Goal: Information Seeking & Learning: Understand process/instructions

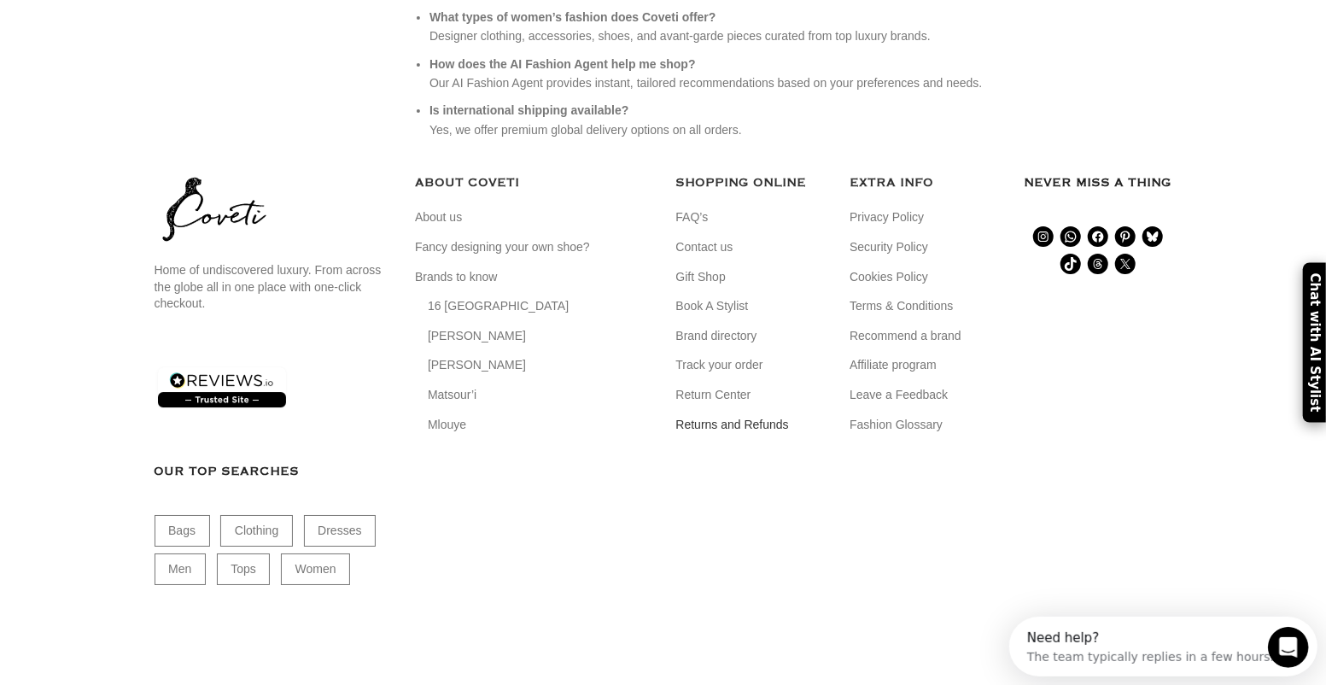
click at [735, 434] on link "Returns and Refunds" at bounding box center [733, 425] width 114 height 17
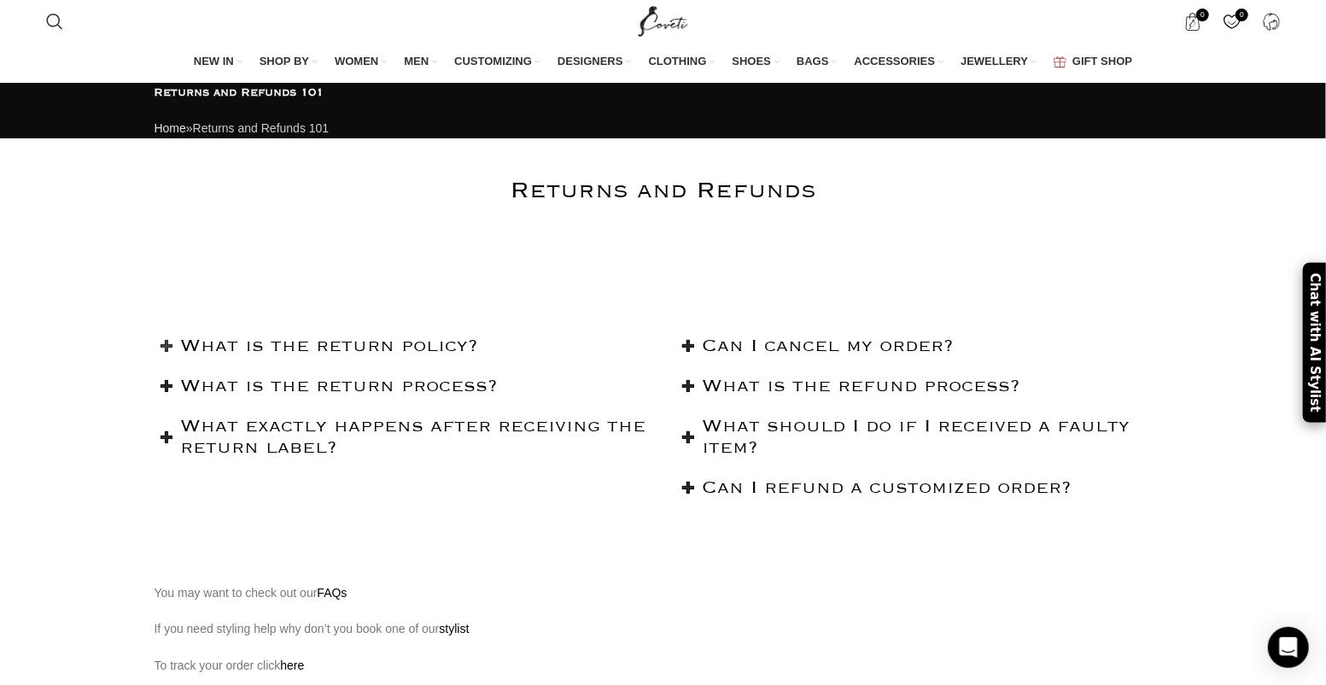
click at [379, 357] on h2 "What is the return policy?" at bounding box center [414, 345] width 469 height 21
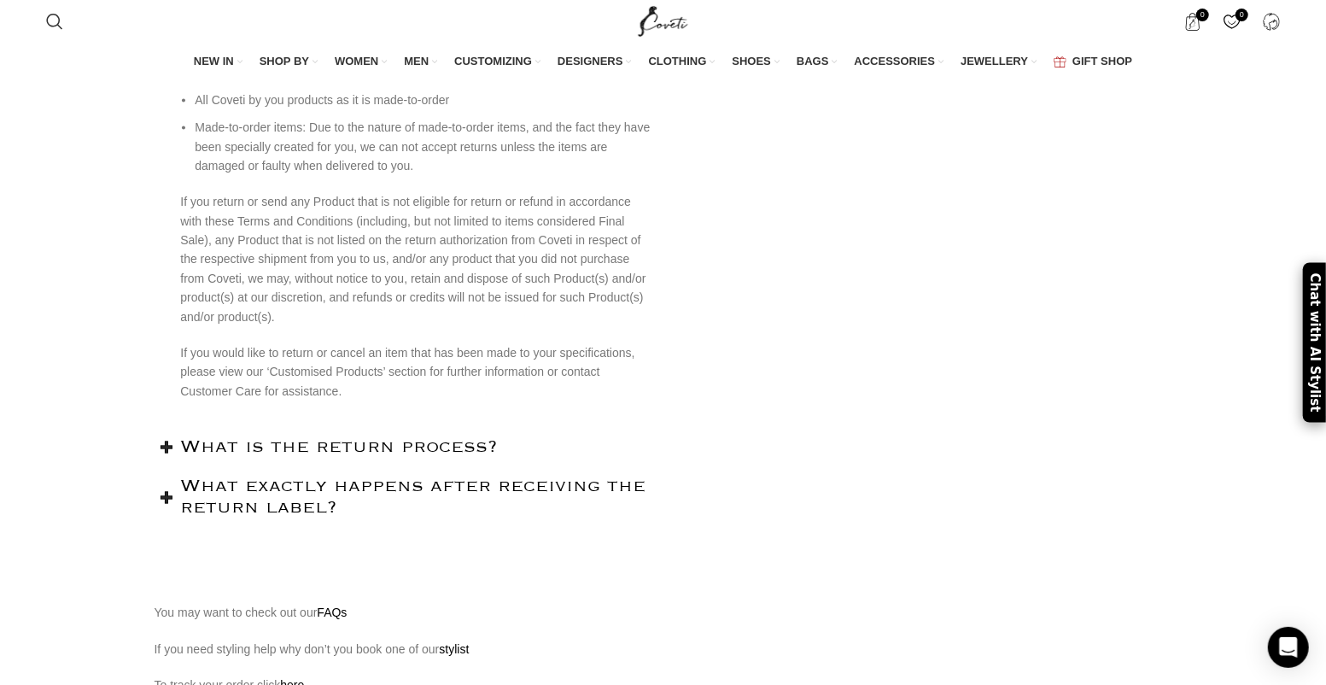
scroll to position [1546, 0]
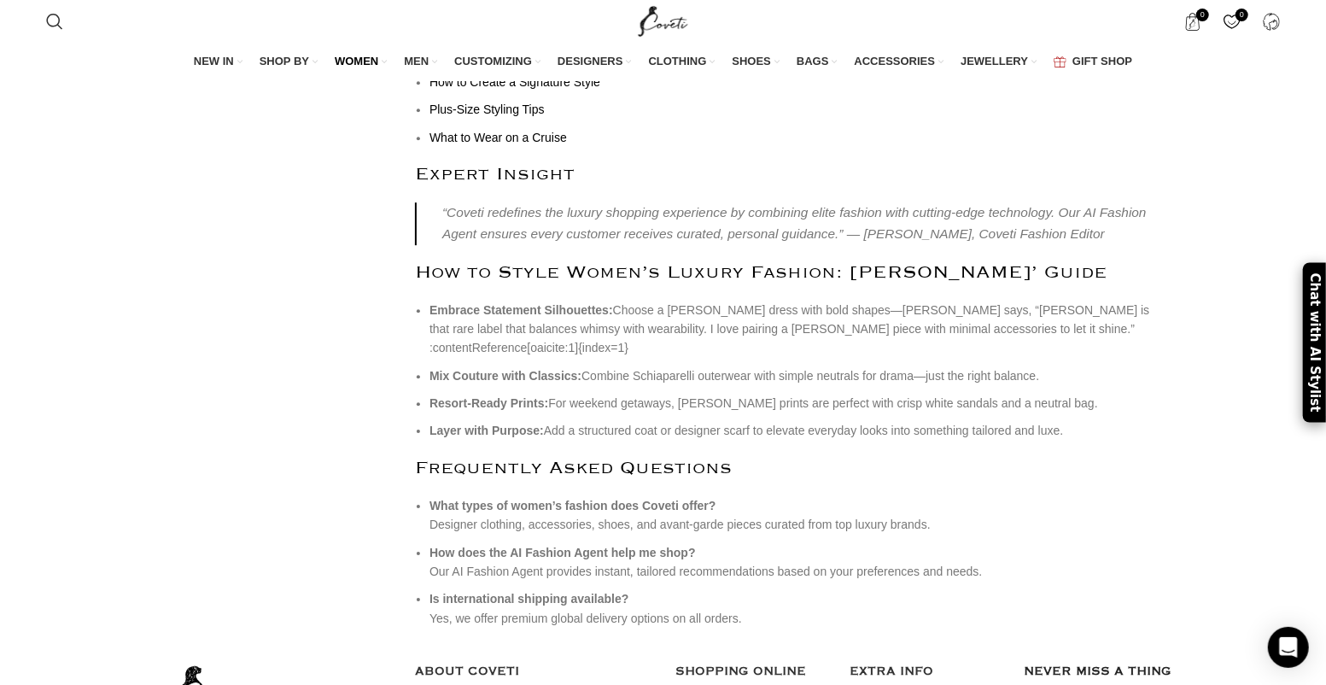
scroll to position [7689, 0]
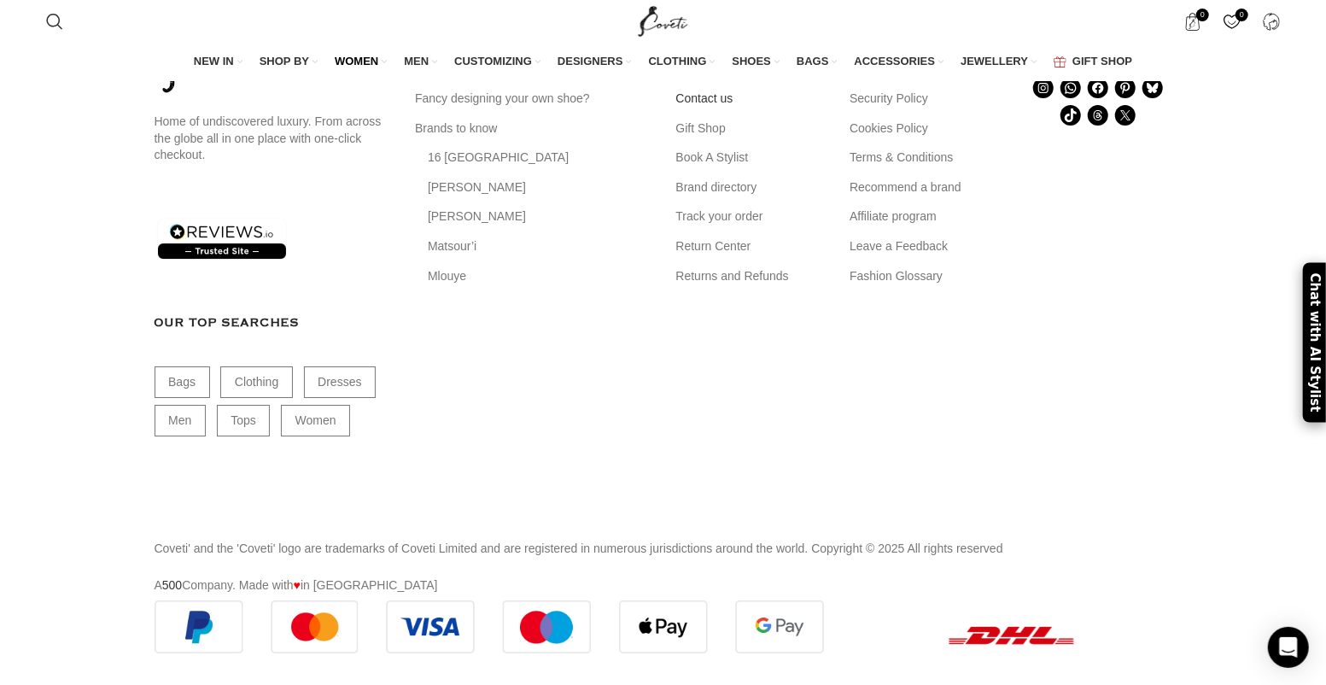
click at [715, 108] on link "Contact us" at bounding box center [705, 98] width 59 height 17
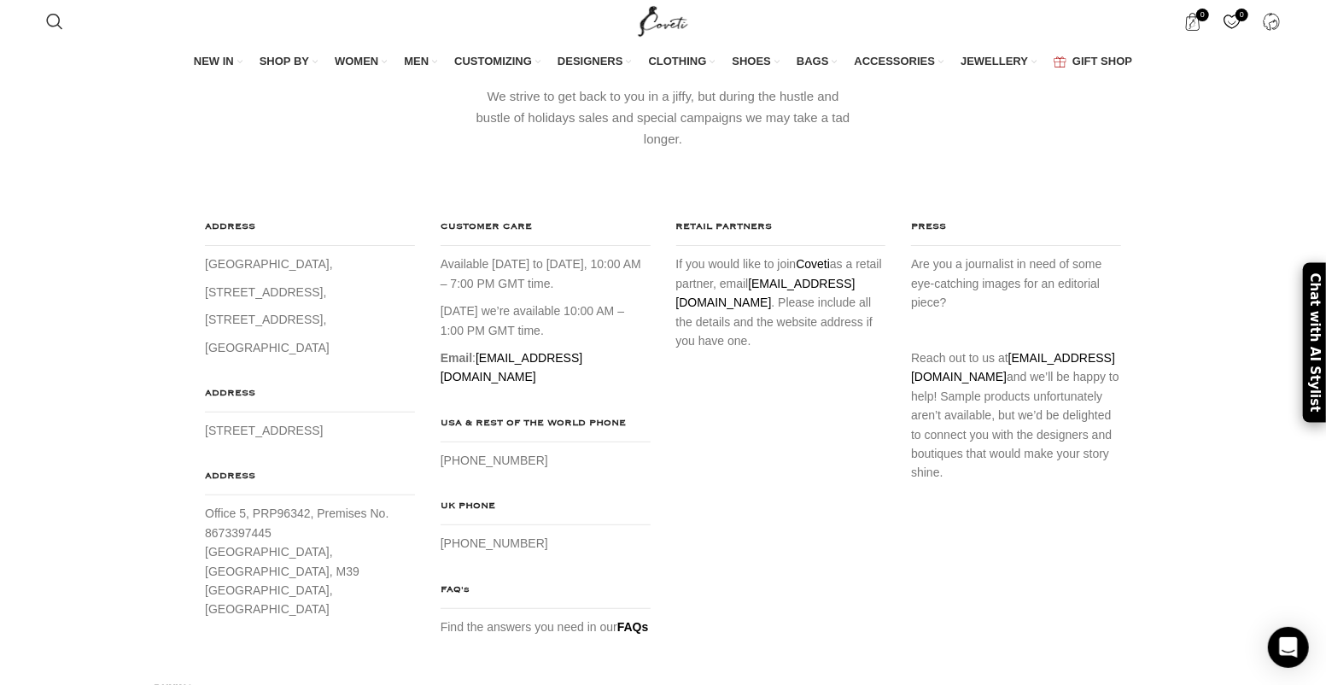
scroll to position [137, 0]
